Goal: Download file/media

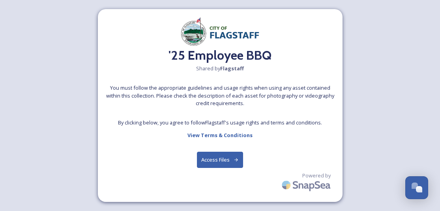
click at [218, 156] on button "Access Files" at bounding box center [220, 160] width 46 height 16
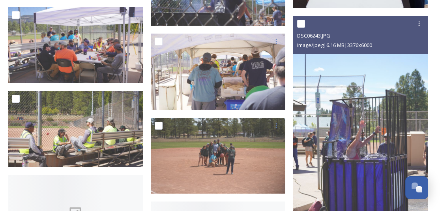
scroll to position [3467, 0]
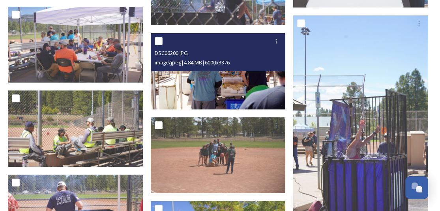
click at [242, 88] on img at bounding box center [218, 71] width 135 height 76
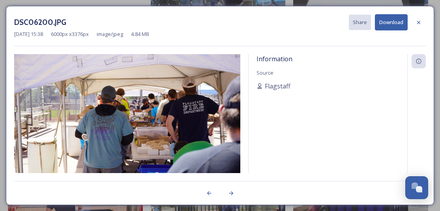
click at [192, 96] on img at bounding box center [127, 117] width 226 height 127
click at [422, 24] on div at bounding box center [419, 22] width 14 height 14
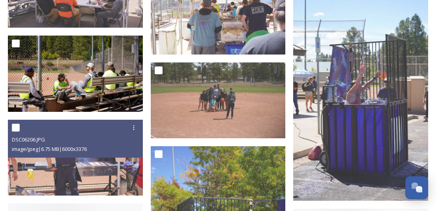
scroll to position [3522, 0]
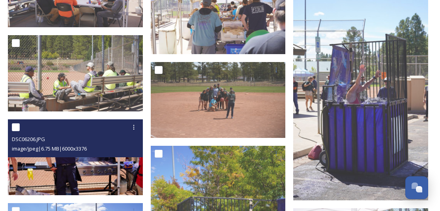
click at [78, 173] on img at bounding box center [75, 157] width 135 height 76
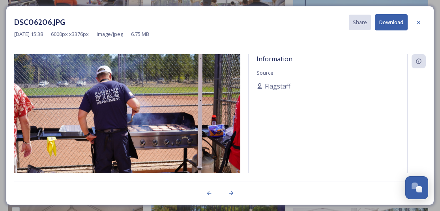
click at [101, 101] on img at bounding box center [127, 117] width 226 height 127
click at [418, 23] on icon at bounding box center [419, 22] width 6 height 6
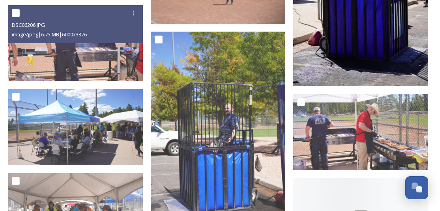
scroll to position [3637, 0]
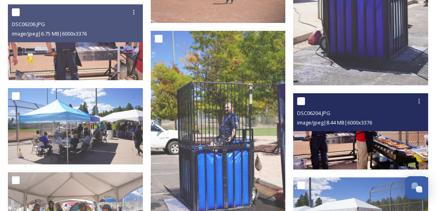
click at [316, 103] on div at bounding box center [361, 101] width 129 height 14
click at [313, 146] on img at bounding box center [360, 131] width 135 height 76
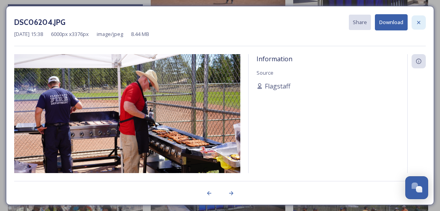
click at [415, 23] on div at bounding box center [419, 22] width 14 height 14
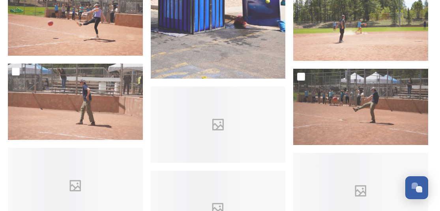
scroll to position [4748, 0]
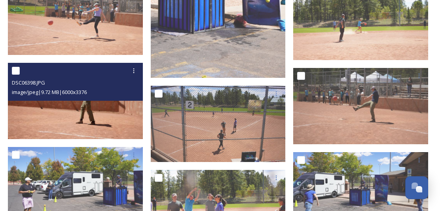
click at [121, 103] on img at bounding box center [75, 101] width 135 height 76
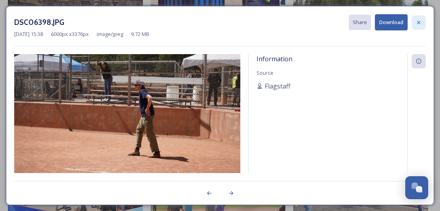
click at [418, 21] on icon at bounding box center [419, 22] width 6 height 6
